Goal: Transaction & Acquisition: Purchase product/service

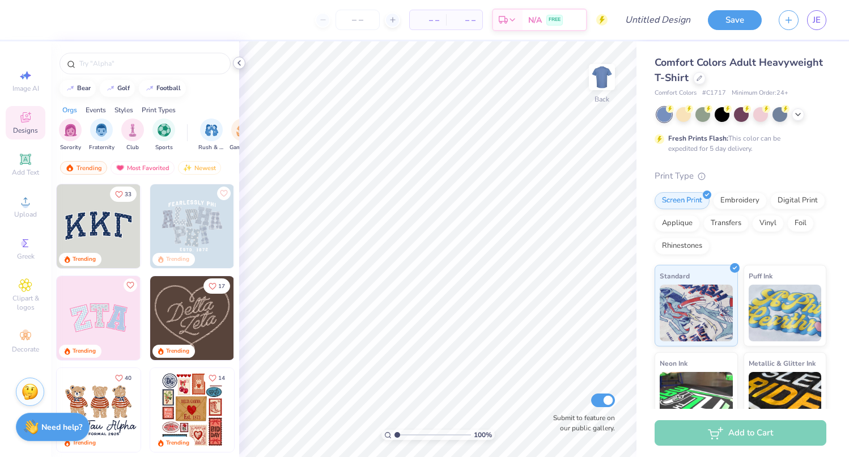
click at [242, 66] on icon at bounding box center [239, 62] width 9 height 9
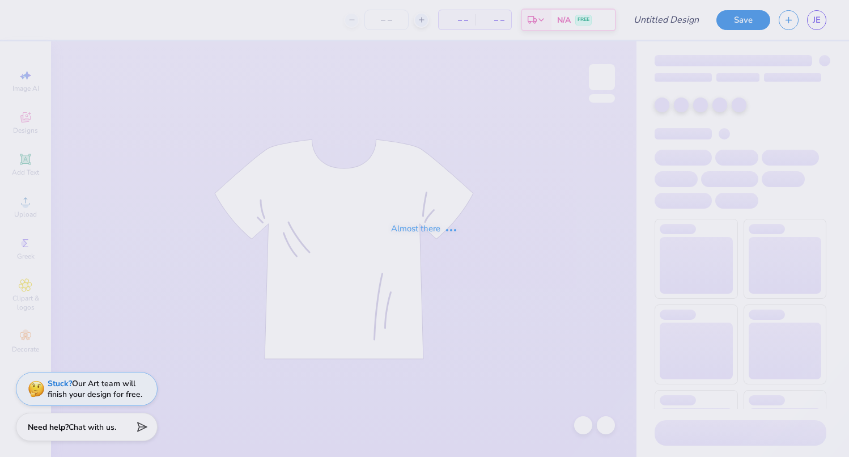
type input "Test only"
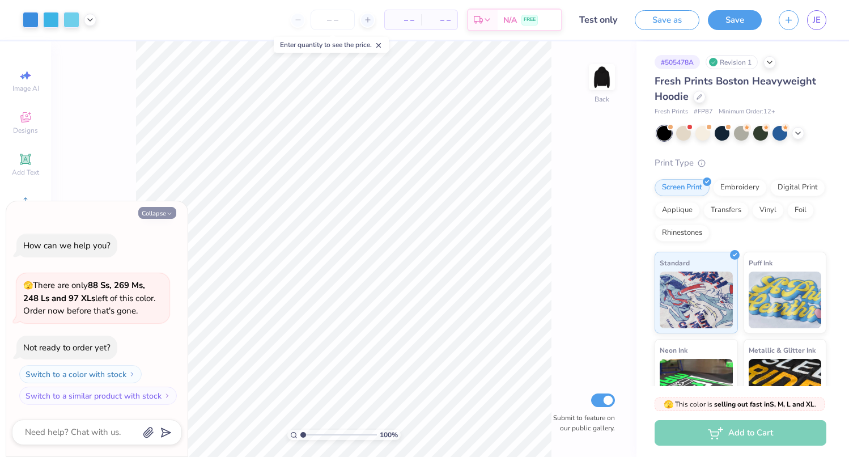
click at [158, 214] on button "Collapse" at bounding box center [157, 213] width 38 height 12
type textarea "x"
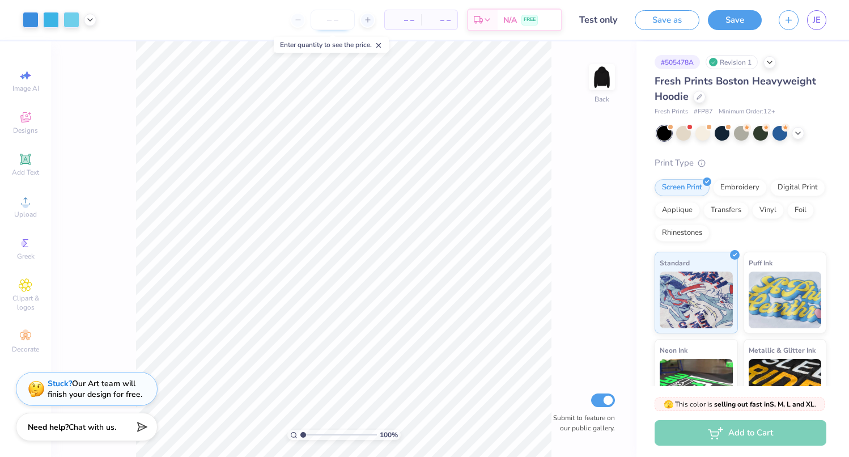
click at [331, 22] on input "number" at bounding box center [333, 20] width 44 height 20
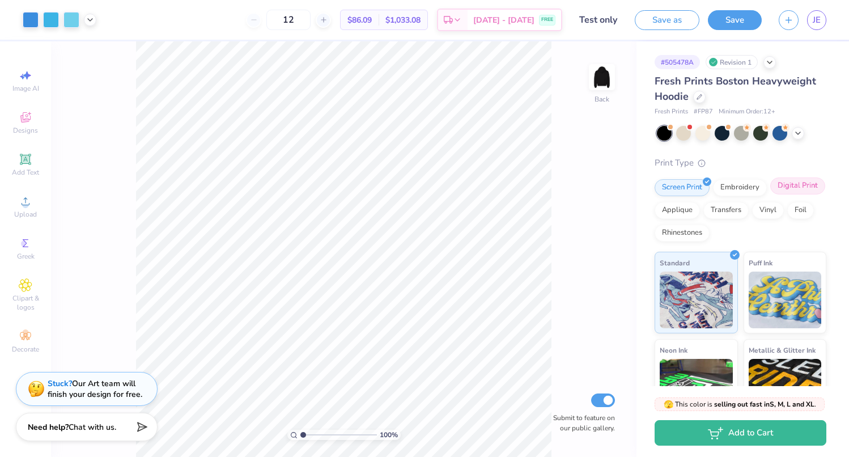
type input "12"
click at [771, 194] on div "Digital Print" at bounding box center [798, 185] width 55 height 17
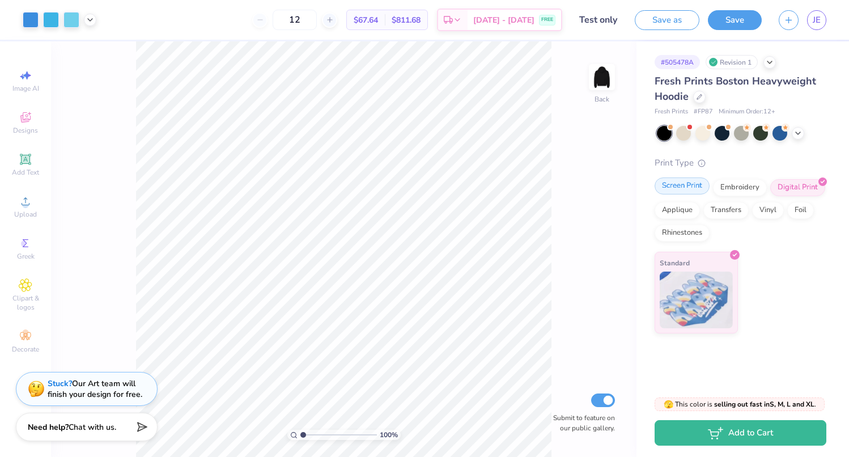
click at [683, 187] on div "Screen Print" at bounding box center [682, 185] width 55 height 17
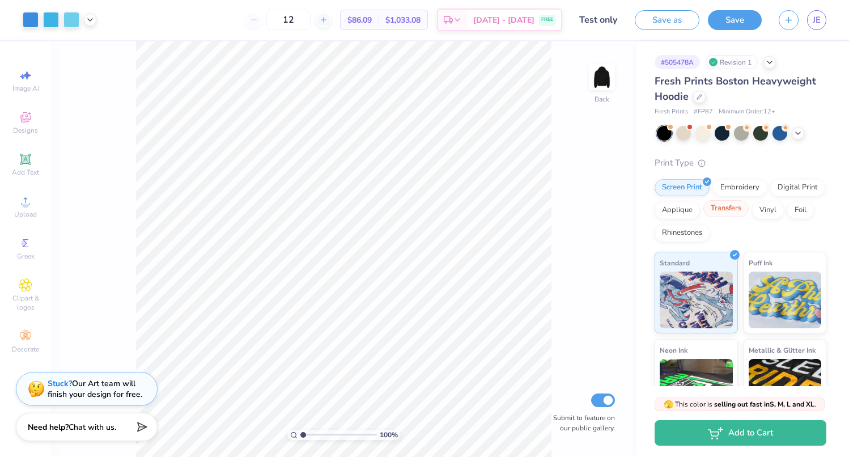
click at [749, 208] on div "Transfers" at bounding box center [726, 208] width 45 height 17
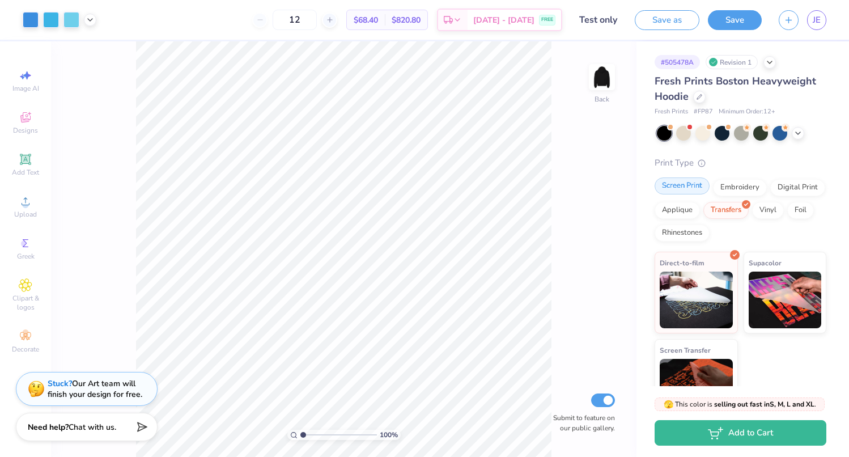
click at [681, 187] on div "Screen Print" at bounding box center [682, 185] width 55 height 17
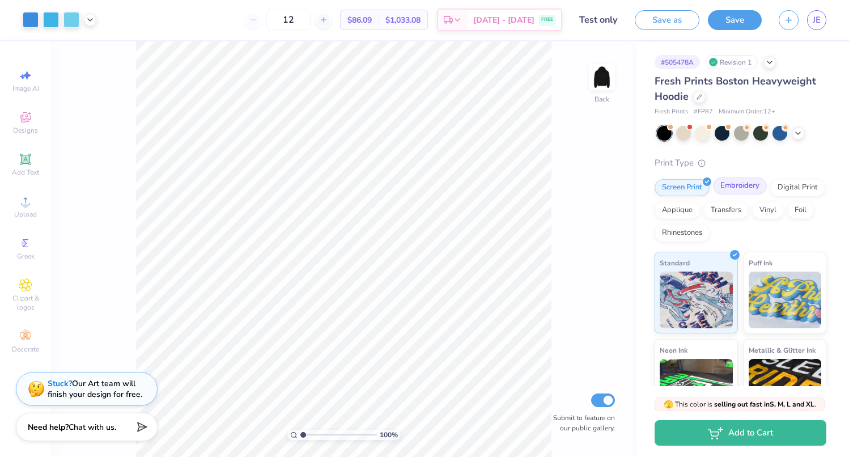
click at [743, 187] on div "Embroidery" at bounding box center [740, 185] width 54 height 17
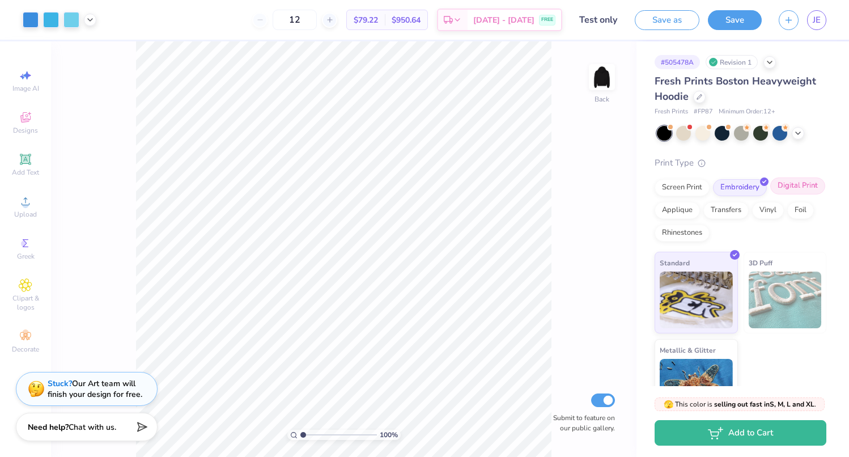
click at [771, 194] on div "Digital Print" at bounding box center [798, 185] width 55 height 17
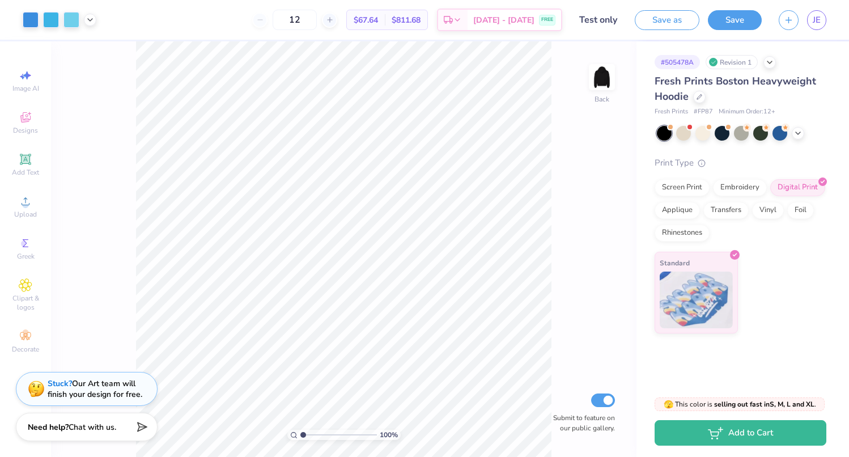
click at [176, 1] on div "12 $67.64 Per Item $811.68 Total Est. Delivery Aug 23 - 26 FREE" at bounding box center [334, 20] width 458 height 40
click at [672, 188] on div "Screen Print" at bounding box center [682, 185] width 55 height 17
